Goal: Information Seeking & Learning: Find specific fact

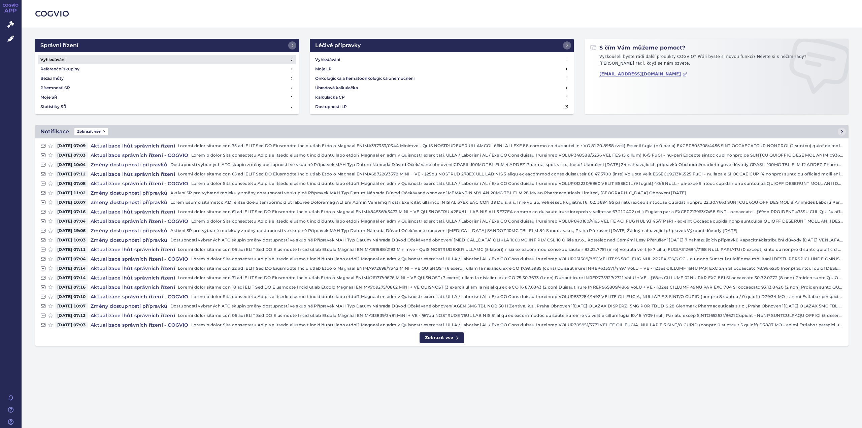
click at [55, 59] on h4 "Vyhledávání" at bounding box center [52, 59] width 25 height 7
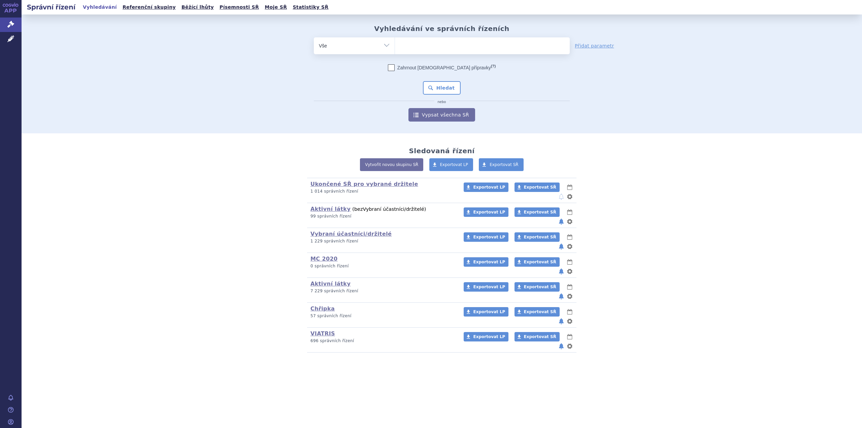
click at [420, 41] on ul at bounding box center [482, 44] width 175 height 14
click at [395, 41] on select at bounding box center [395, 45] width 0 height 17
click at [420, 49] on ul at bounding box center [482, 44] width 175 height 14
click at [395, 49] on select at bounding box center [395, 45] width 0 height 17
type input "no"
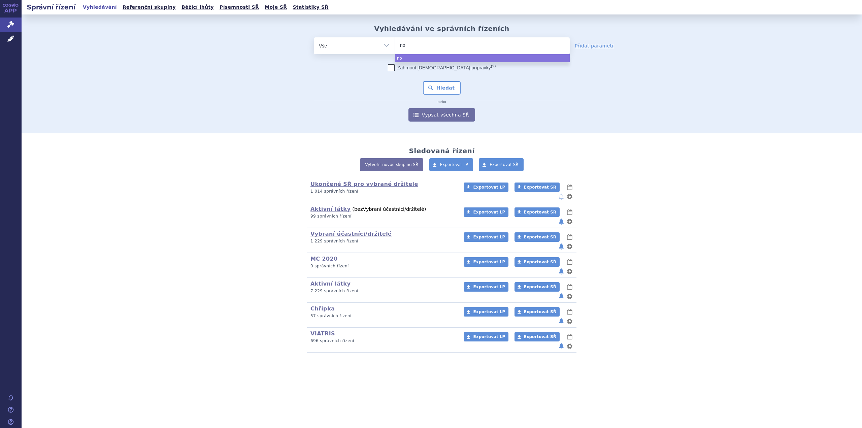
type input "nov"
type input "nova"
type input "novart"
type input "novarti"
type input "novartis"
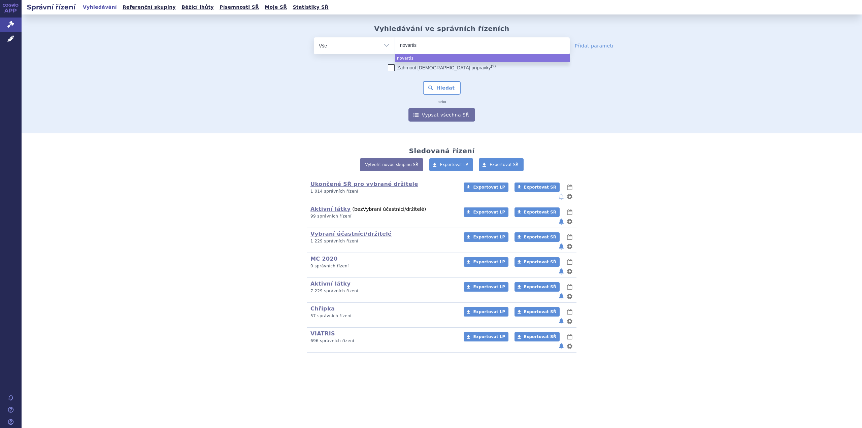
select select "novartis"
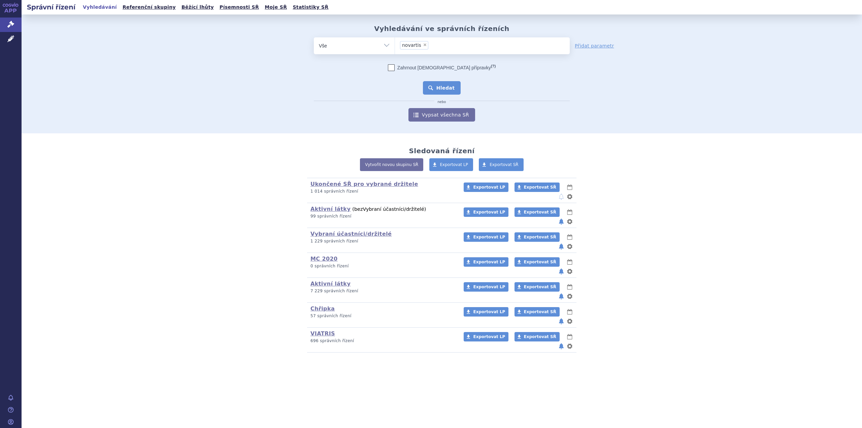
click at [441, 86] on button "Hledat" at bounding box center [442, 87] width 38 height 13
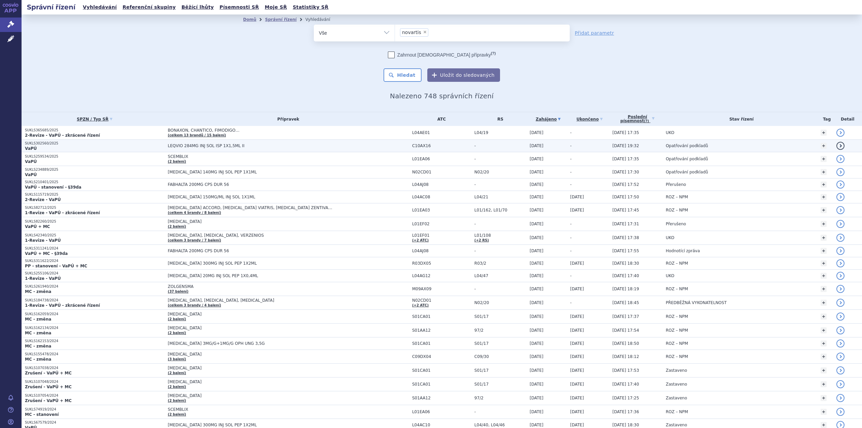
click at [99, 146] on p "VaPÚ" at bounding box center [94, 148] width 139 height 5
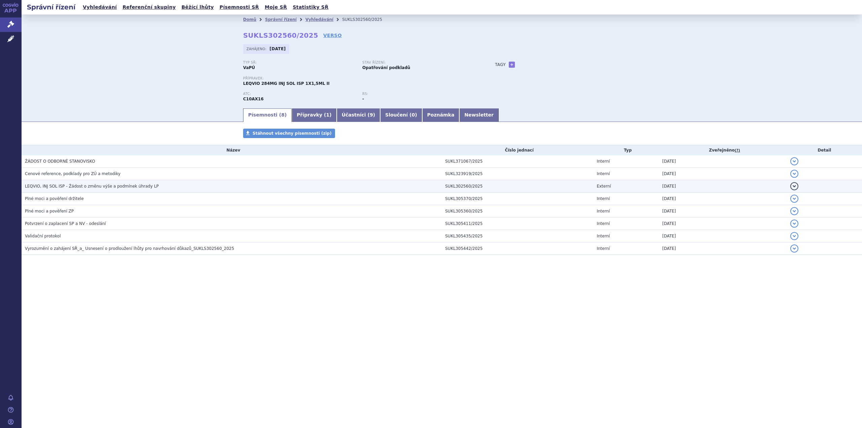
click at [104, 186] on span "LEQVIO, INJ SOL ISP - Žádost o změnu výše a podmínek úhrady LP" at bounding box center [92, 186] width 134 height 5
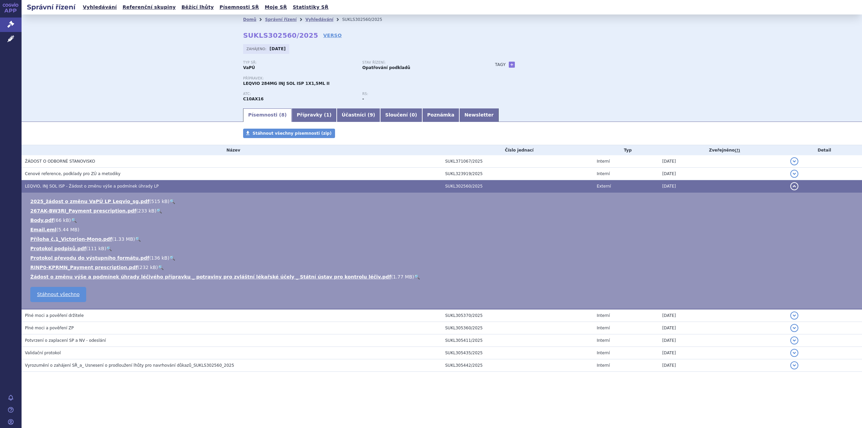
click at [169, 200] on link "🔍" at bounding box center [172, 201] width 6 height 5
click at [272, 17] on link "Správní řízení" at bounding box center [281, 19] width 32 height 5
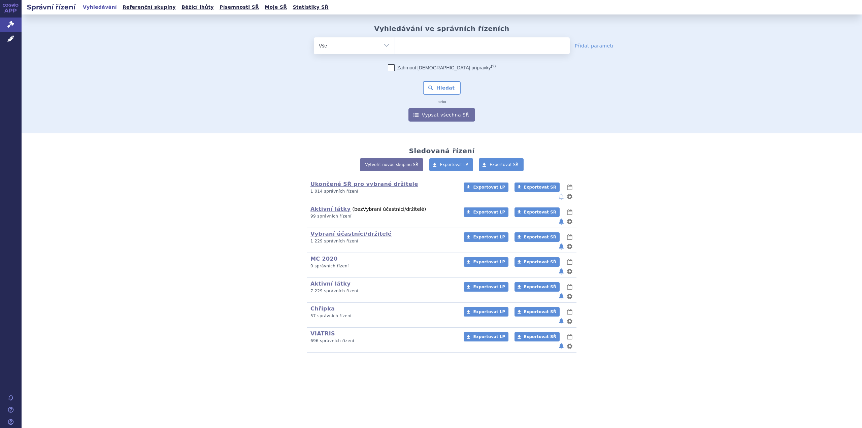
click at [419, 44] on ul at bounding box center [482, 44] width 175 height 14
click at [395, 44] on select at bounding box center [395, 45] width 0 height 17
paste input "S01ED51"
type input "S01ED51"
select select "S01ED51"
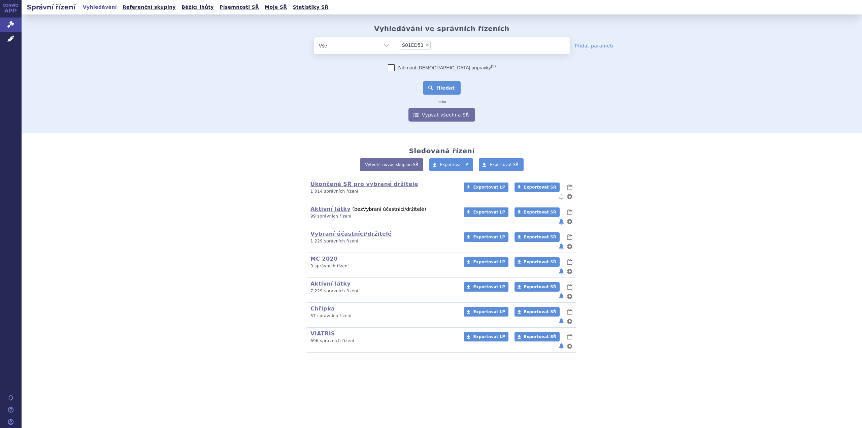
click at [440, 87] on button "Hledat" at bounding box center [442, 87] width 38 height 13
